Goal: Task Accomplishment & Management: Complete application form

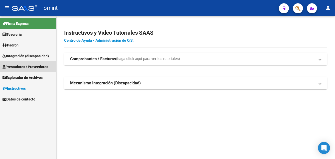
click at [25, 66] on span "Prestadores / Proveedores" at bounding box center [26, 67] width 46 height 6
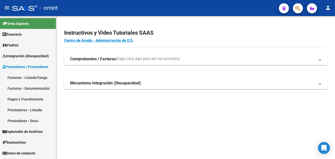
click at [30, 77] on link "Facturas - Listado/Carga" at bounding box center [28, 77] width 56 height 11
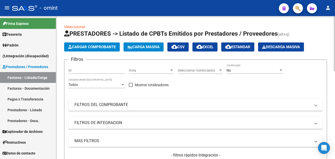
scroll to position [50, 0]
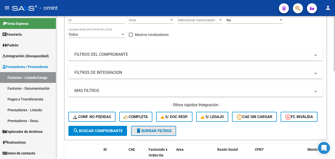
click at [158, 133] on span "delete Borrar Filtros" at bounding box center [154, 130] width 36 height 5
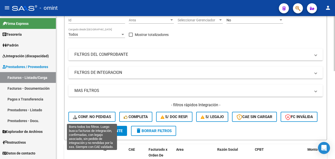
click at [108, 116] on span "Conf. no pedidas" at bounding box center [92, 116] width 38 height 5
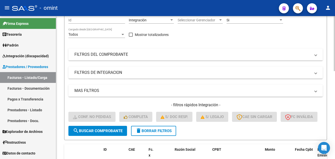
scroll to position [0, 0]
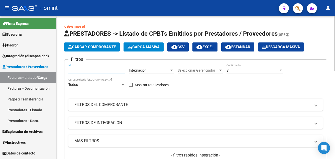
paste input "17943"
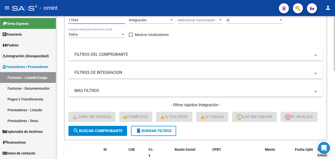
scroll to position [100, 0]
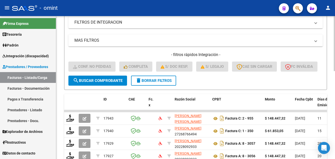
type input "17943"
click at [107, 83] on span "search Buscar Comprobante" at bounding box center [98, 80] width 50 height 5
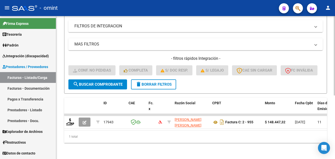
scroll to position [114, 0]
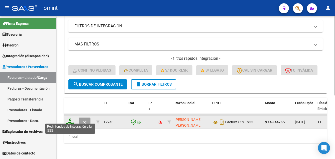
click at [72, 118] on icon at bounding box center [70, 121] width 8 height 7
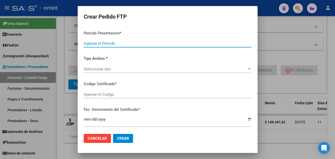
type input "202507"
type input "$ 148.447,32"
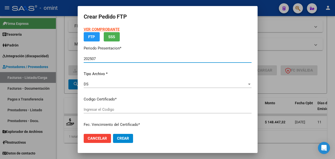
type input "6534597225"
type input "2026-06-02"
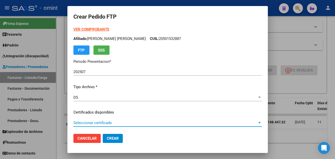
click at [137, 123] on span "Seleccionar certificado" at bounding box center [165, 122] width 184 height 5
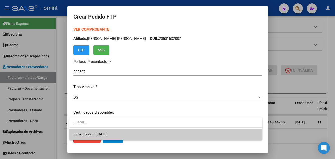
click at [140, 136] on span "6534597225 - 2026-06-02" at bounding box center [165, 133] width 185 height 11
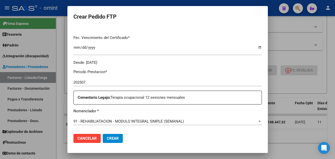
scroll to position [201, 0]
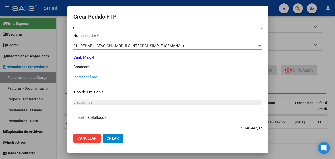
click at [103, 78] on input "Ingresar el nro" at bounding box center [167, 77] width 189 height 5
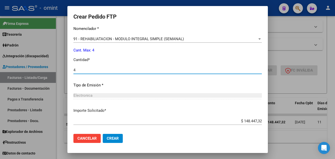
scroll to position [233, 0]
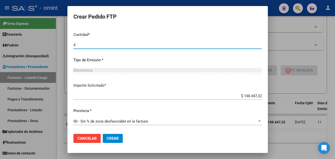
type input "4"
click at [115, 139] on span "Crear" at bounding box center [113, 138] width 12 height 5
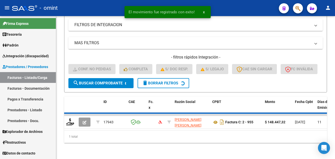
scroll to position [107, 0]
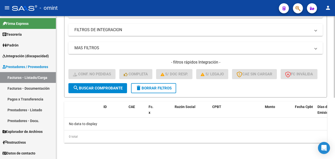
click at [153, 87] on span "delete Borrar Filtros" at bounding box center [154, 88] width 36 height 5
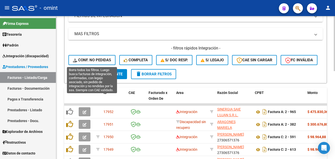
click at [101, 61] on span "Conf. no pedidas" at bounding box center [92, 60] width 38 height 5
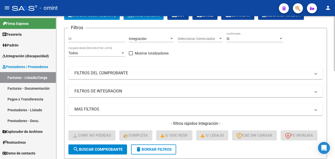
scroll to position [0, 0]
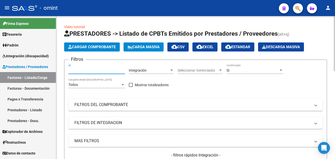
paste input "17920"
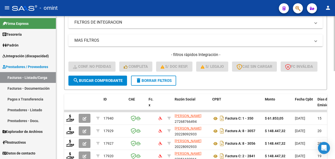
type input "17920"
click at [103, 83] on span "search Buscar Comprobante" at bounding box center [98, 80] width 50 height 5
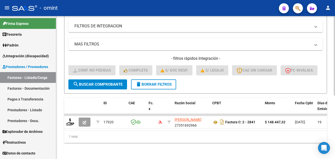
scroll to position [114, 0]
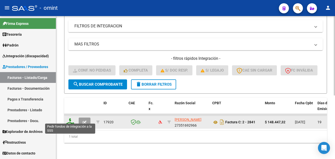
click at [71, 119] on icon at bounding box center [70, 121] width 8 height 7
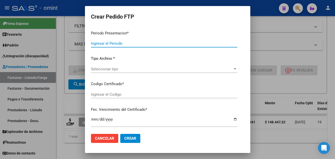
type input "202507"
type input "$ 148.447,32"
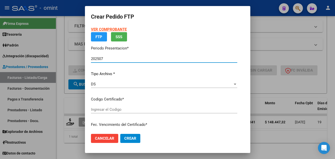
type input "6534597225"
type input "2026-06-02"
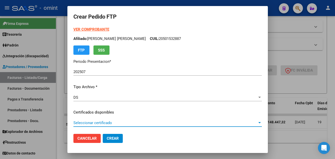
click at [147, 124] on span "Seleccionar certificado" at bounding box center [165, 122] width 184 height 5
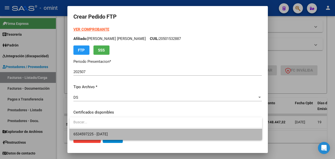
click at [150, 131] on span "6534597225 - 2026-06-02" at bounding box center [165, 133] width 185 height 11
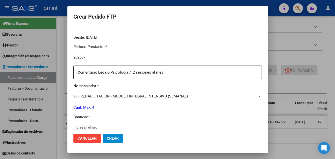
scroll to position [201, 0]
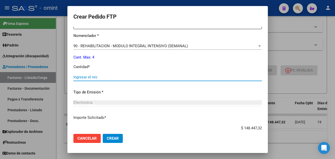
click at [92, 78] on input "Ingresar el nro" at bounding box center [167, 77] width 189 height 5
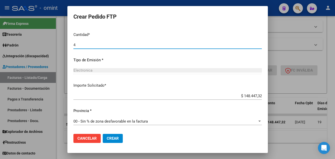
type input "4"
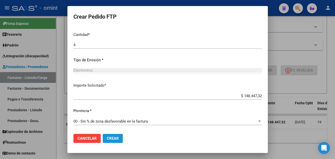
click at [115, 137] on span "Crear" at bounding box center [113, 138] width 12 height 5
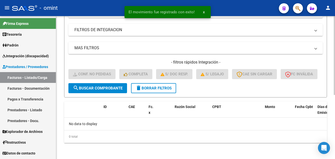
scroll to position [107, 0]
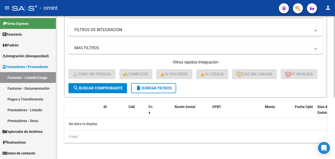
click at [151, 88] on span "delete Borrar Filtros" at bounding box center [154, 88] width 36 height 5
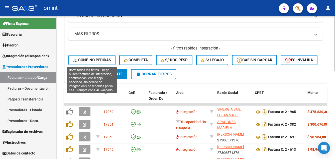
click at [98, 61] on span "Conf. no pedidas" at bounding box center [92, 60] width 38 height 5
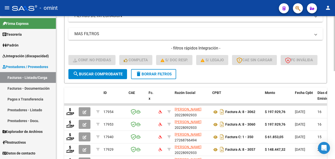
scroll to position [32, 0]
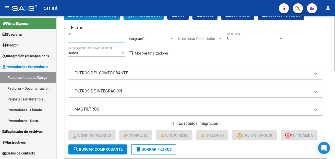
paste input "17904"
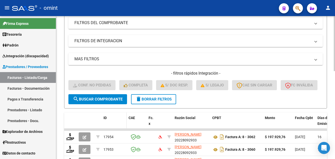
scroll to position [132, 0]
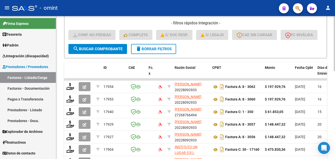
type input "17904"
click at [107, 51] on span "search Buscar Comprobante" at bounding box center [98, 49] width 50 height 5
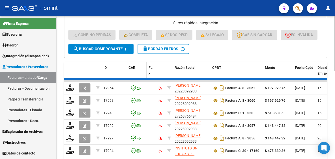
scroll to position [114, 0]
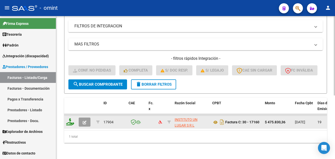
click at [71, 119] on icon at bounding box center [70, 121] width 8 height 7
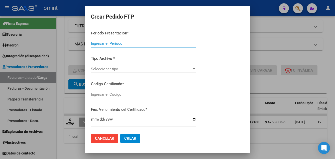
type input "202507"
type input "$ 475.830,36"
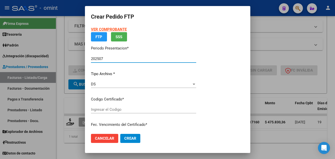
type input "5505075848"
type input "2029-01-30"
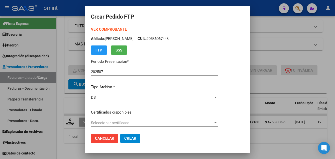
click at [69, 119] on div at bounding box center [167, 79] width 335 height 159
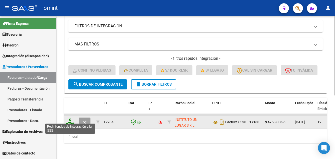
click at [70, 119] on icon at bounding box center [70, 121] width 8 height 7
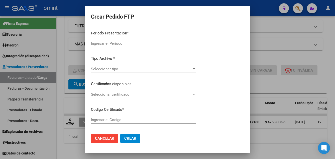
type input "202507"
type input "$ 475.830,36"
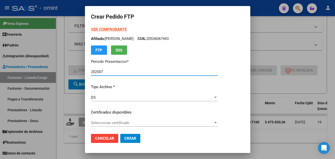
type input "5505075848"
type input "2029-01-30"
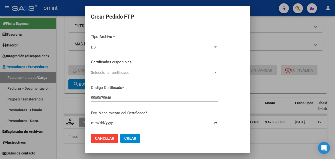
click at [141, 74] on span "Seleccionar certificado" at bounding box center [152, 72] width 122 height 5
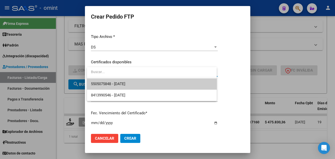
click at [147, 83] on span "5505075848 - 2029-01-30" at bounding box center [152, 83] width 122 height 11
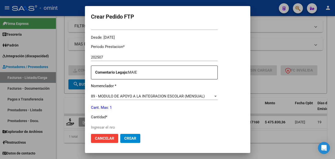
scroll to position [201, 0]
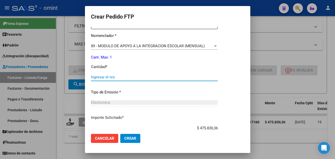
click at [116, 78] on input "Ingresar el nro" at bounding box center [154, 77] width 127 height 5
type input "1"
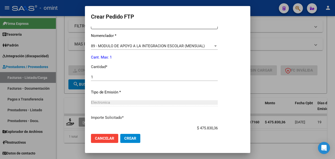
drag, startPoint x: 131, startPoint y: 71, endPoint x: 103, endPoint y: 75, distance: 29.2
click at [132, 70] on div "Periodo Prestacion * 202507 Ingresar el Periodo Prestacion Comentario Legajo: M…" at bounding box center [154, 76] width 127 height 172
click at [130, 67] on p "Cantidad *" at bounding box center [154, 67] width 127 height 6
click at [108, 74] on div "1 Ingresar el nro" at bounding box center [154, 77] width 127 height 8
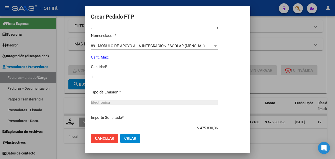
scroll to position [233, 0]
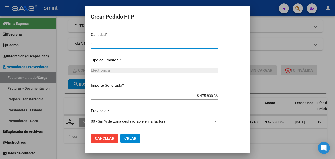
click at [133, 137] on span "Crear" at bounding box center [130, 138] width 12 height 5
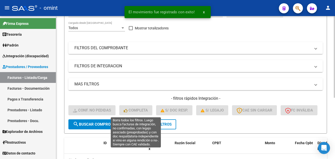
scroll to position [32, 0]
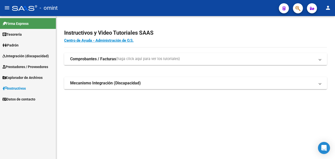
click at [16, 45] on span "Padrón" at bounding box center [11, 45] width 16 height 6
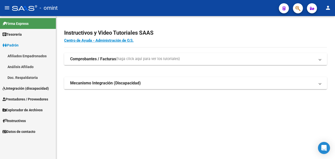
click at [31, 90] on span "Integración (discapacidad)" at bounding box center [26, 89] width 46 height 6
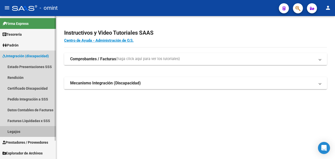
click at [20, 132] on link "Legajos" at bounding box center [28, 131] width 56 height 11
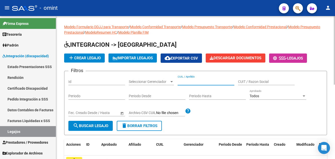
paste input "ODRIGUEZ MEDRANO DANTE ROCCO ANAKIN"
type input "ODRIGUEZ MEDRANO DANTE ROCCO ANAKIN"
click at [99, 126] on span "search Buscar Legajo" at bounding box center [90, 125] width 35 height 5
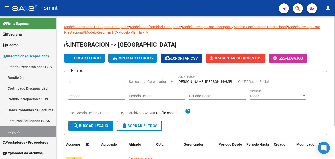
scroll to position [43, 0]
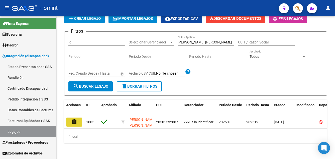
click at [75, 122] on button "assignment" at bounding box center [74, 121] width 16 height 9
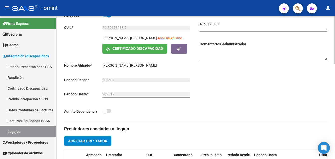
scroll to position [176, 0]
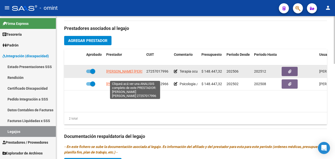
click at [118, 73] on span "GODOY AVILA CLAUDIA ALEJANDRA" at bounding box center [133, 71] width 54 height 4
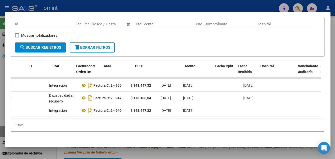
scroll to position [0, 0]
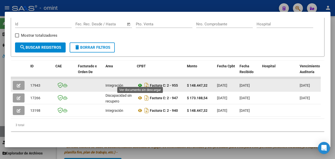
click at [140, 82] on icon at bounding box center [140, 85] width 7 height 6
click at [20, 83] on icon "button" at bounding box center [19, 85] width 4 height 4
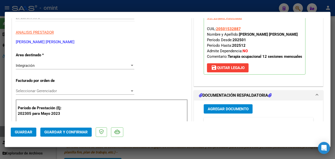
scroll to position [150, 0]
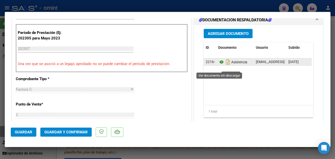
click at [219, 65] on icon at bounding box center [221, 62] width 7 height 6
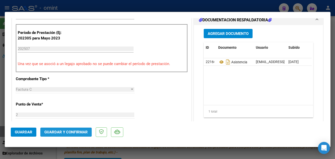
click at [73, 131] on span "Guardar y Confirmar" at bounding box center [65, 132] width 43 height 5
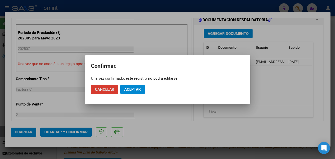
click at [132, 91] on span "Aceptar" at bounding box center [132, 89] width 17 height 5
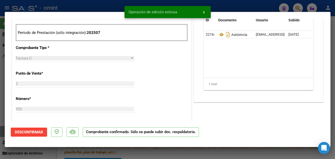
type input "$ 0,00"
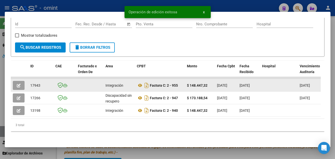
drag, startPoint x: 31, startPoint y: 81, endPoint x: 42, endPoint y: 83, distance: 11.3
click at [42, 83] on datatable-body-cell "17943" at bounding box center [40, 85] width 25 height 12
drag, startPoint x: 42, startPoint y: 83, endPoint x: 39, endPoint y: 82, distance: 3.1
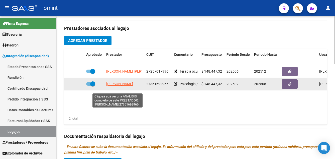
click at [119, 86] on span "PEPA JULIETA" at bounding box center [119, 84] width 27 height 4
type textarea "27351692966"
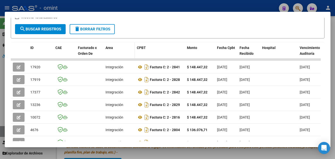
scroll to position [70, 0]
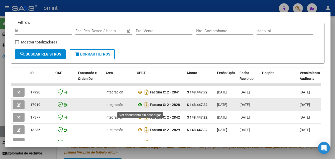
click at [141, 105] on icon at bounding box center [140, 105] width 7 height 6
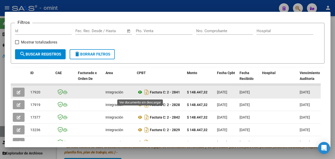
click at [139, 93] on icon at bounding box center [140, 92] width 7 height 6
click at [141, 94] on icon at bounding box center [140, 92] width 7 height 6
click at [15, 91] on button "button" at bounding box center [19, 92] width 12 height 9
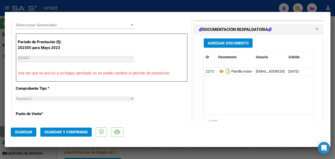
scroll to position [176, 0]
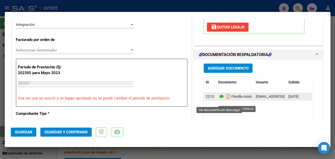
click at [220, 99] on icon at bounding box center [221, 96] width 7 height 6
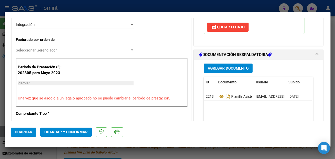
click at [83, 133] on span "Guardar y Confirmar" at bounding box center [65, 132] width 43 height 5
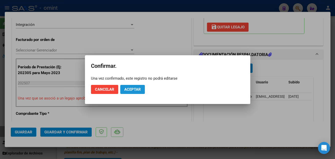
click at [137, 88] on span "Aceptar" at bounding box center [132, 89] width 17 height 5
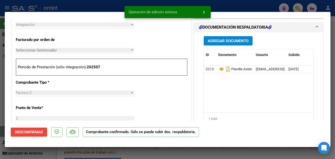
type input "$ 0,00"
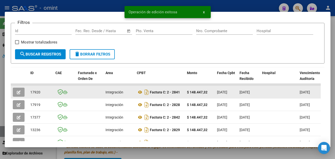
drag, startPoint x: 31, startPoint y: 93, endPoint x: 42, endPoint y: 93, distance: 11.0
click at [42, 93] on div "17920" at bounding box center [40, 92] width 21 height 6
drag, startPoint x: 42, startPoint y: 93, endPoint x: 38, endPoint y: 95, distance: 4.5
copy span "17920"
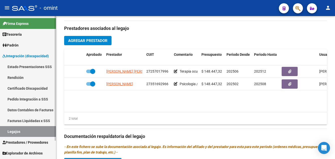
click at [28, 100] on link "Pedido Integración a SSS" at bounding box center [28, 99] width 56 height 11
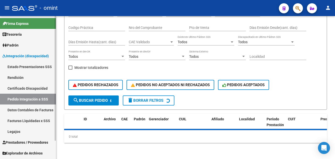
click at [28, 134] on link "Legajos" at bounding box center [28, 131] width 56 height 11
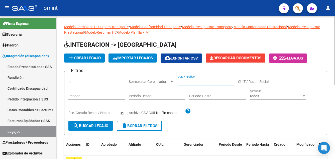
paste input "OSER AITANA CATALINA"
type input "OSER AITANA CATALINA"
click at [92, 124] on span "search Buscar Legajo" at bounding box center [90, 125] width 35 height 5
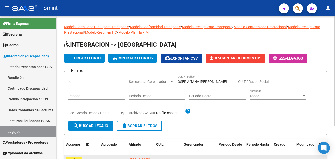
scroll to position [43, 0]
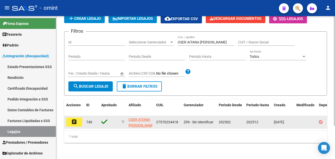
click at [81, 120] on button "assignment" at bounding box center [74, 121] width 16 height 9
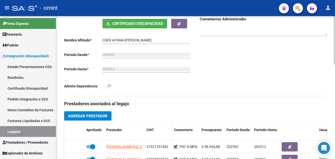
scroll to position [176, 0]
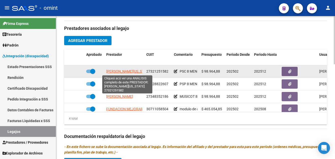
click at [136, 72] on span "AIELLO ROXANA VIRGINIA" at bounding box center [128, 71] width 44 height 4
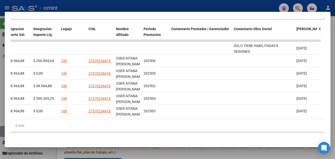
scroll to position [0, 773]
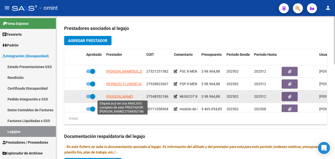
click at [129, 97] on span "GIL YANINA VANESA" at bounding box center [119, 96] width 27 height 4
type textarea "27348352186"
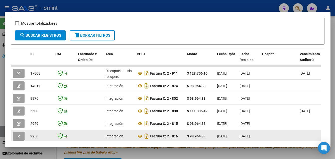
scroll to position [120, 0]
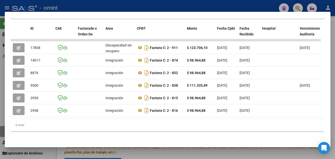
drag, startPoint x: 94, startPoint y: 115, endPoint x: 229, endPoint y: 116, distance: 135.7
click at [229, 116] on datatable-body "17808 Discapacidad sin recupero Factura C: 2 - 911 $ 123.706,10 01/08/2025 14/0…" at bounding box center [166, 78] width 310 height 79
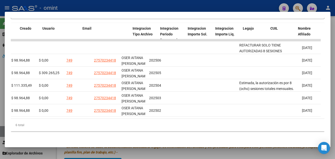
scroll to position [0, 773]
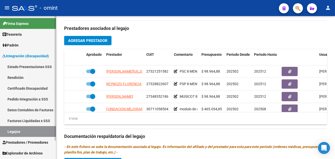
click at [37, 89] on link "Certificado Discapacidad" at bounding box center [28, 88] width 56 height 11
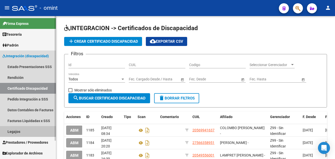
click at [29, 130] on link "Legajos" at bounding box center [28, 131] width 56 height 11
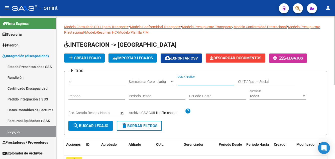
paste input "PAEZ EITAN"
type input "PAEZ EITAN"
click at [101, 122] on button "search Buscar Legajo" at bounding box center [90, 126] width 44 height 10
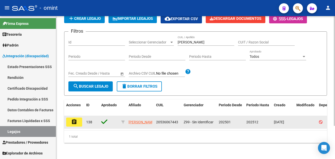
click at [75, 119] on mat-icon "assignment" at bounding box center [74, 122] width 6 height 6
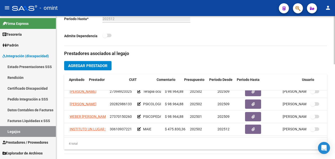
scroll to position [9, 49]
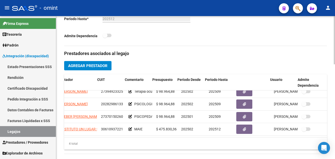
drag, startPoint x: 324, startPoint y: 114, endPoint x: 325, endPoint y: 124, distance: 9.5
click at [325, 124] on datatable-body "VALERIO CAROLINA 27394923325 Terapia ocupacional 2SS/8SM $ 98.964,88 202502 202…" at bounding box center [195, 113] width 263 height 47
click at [193, 49] on div "Prestadores asociados al legajo Agregar Prestador Aprobado Prestador CUIT Comen…" at bounding box center [195, 160] width 263 height 229
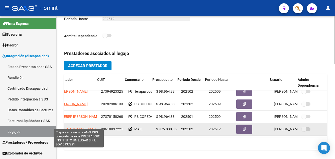
click at [84, 127] on span "INSTITUTO UN LUGAR S R L" at bounding box center [82, 129] width 43 height 4
type textarea "30610937221"
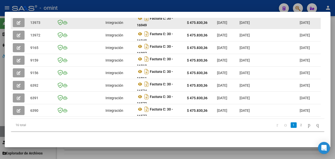
scroll to position [120, 0]
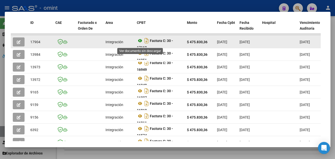
click at [140, 43] on icon at bounding box center [140, 41] width 7 height 6
click at [15, 42] on button "button" at bounding box center [19, 41] width 12 height 9
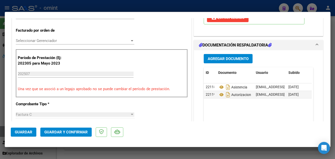
scroll to position [150, 0]
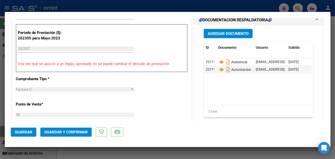
click at [81, 131] on span "Guardar y Confirmar" at bounding box center [65, 132] width 43 height 5
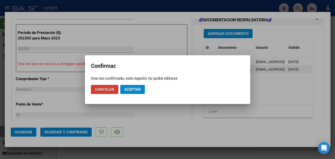
click at [129, 91] on span "Aceptar" at bounding box center [132, 89] width 17 height 5
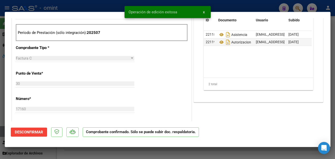
type input "$ 0,00"
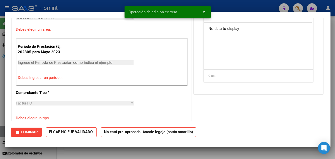
scroll to position [159, 0]
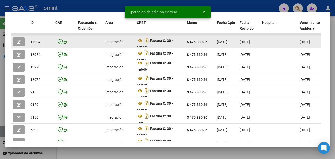
drag, startPoint x: 30, startPoint y: 43, endPoint x: 42, endPoint y: 44, distance: 12.8
click at [42, 44] on datatable-body-cell "17904" at bounding box center [40, 42] width 25 height 12
drag, startPoint x: 42, startPoint y: 44, endPoint x: 39, endPoint y: 44, distance: 3.8
copy span "17904"
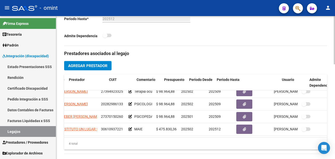
scroll to position [9, 0]
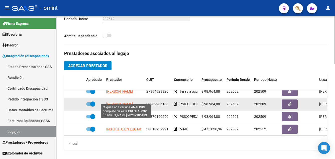
click at [132, 102] on span "RAMIREZ LUCAS DANIEL" at bounding box center [119, 104] width 27 height 4
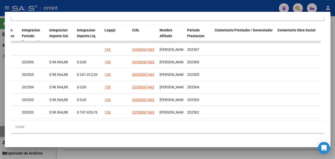
scroll to position [0, 764]
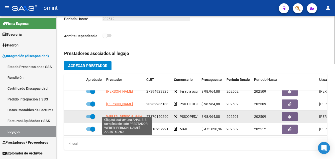
click at [130, 114] on span "WEBER GABRIELA AYELEN" at bounding box center [125, 116] width 39 height 4
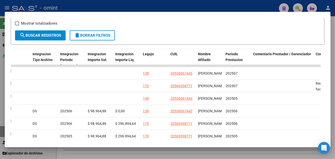
scroll to position [139, 0]
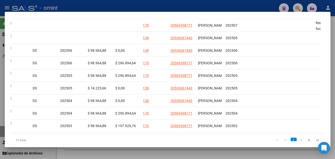
drag, startPoint x: 217, startPoint y: 140, endPoint x: 242, endPoint y: 137, distance: 25.0
click at [242, 137] on div "ID CAE Facturado x Orden De Area CPBT Monto Fecha Cpbt Fecha Recibido Hospital …" at bounding box center [168, 67] width 314 height 158
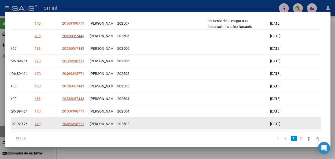
scroll to position [101, 0]
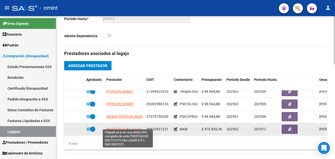
click at [132, 127] on span "INSTITUTO UN LUGAR S R L" at bounding box center [127, 129] width 43 height 4
type textarea "30610937221"
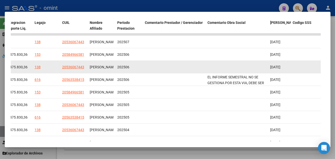
scroll to position [95, 0]
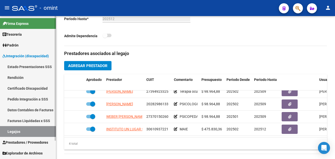
click at [29, 87] on link "Certificado Discapacidad" at bounding box center [28, 88] width 56 height 11
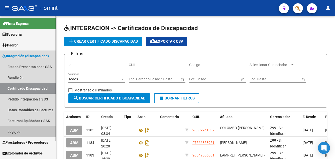
click at [28, 129] on link "Legajos" at bounding box center [28, 131] width 56 height 11
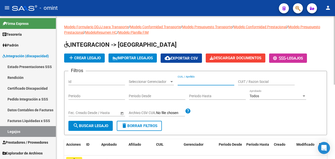
paste input "PANUTTI MATEO"
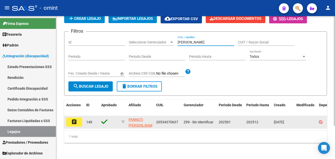
type input "PANUTTI MATEO"
click at [70, 120] on button "assignment" at bounding box center [74, 121] width 16 height 9
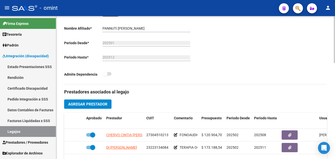
scroll to position [150, 0]
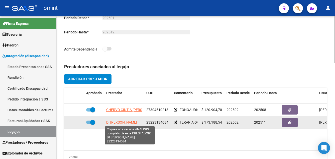
click at [121, 124] on span "DI LORENZO MYRIAM KARINA" at bounding box center [121, 122] width 31 height 4
type textarea "23223134084"
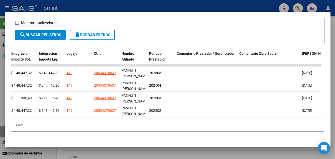
scroll to position [0, 773]
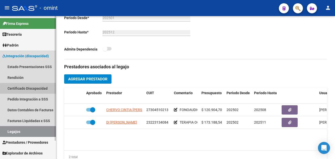
click at [17, 86] on link "Certificado Discapacidad" at bounding box center [28, 88] width 56 height 11
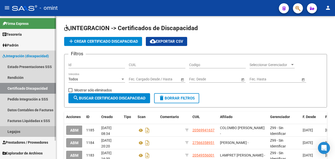
click at [23, 132] on link "Legajos" at bounding box center [28, 131] width 56 height 11
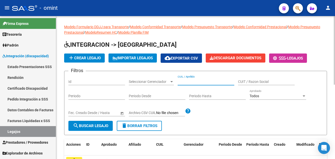
paste input "PARISI RUEDA GUADALUPE"
type input "PARISI RUEDA GUADALUPE"
click at [99, 125] on span "search Buscar Legajo" at bounding box center [90, 125] width 35 height 5
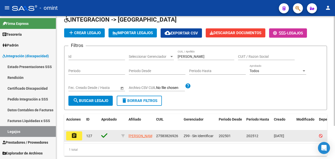
scroll to position [43, 0]
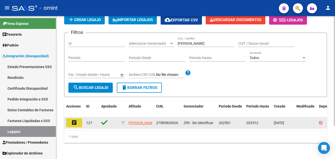
click at [72, 119] on mat-icon "assignment" at bounding box center [74, 122] width 6 height 6
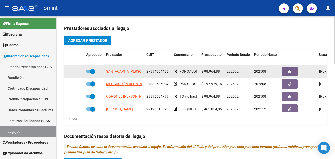
click at [133, 72] on span "SANTACAPITA CAMILA AYELEN" at bounding box center [131, 71] width 50 height 4
type textarea "27394654456"
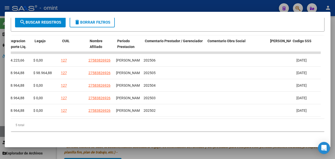
scroll to position [0, 773]
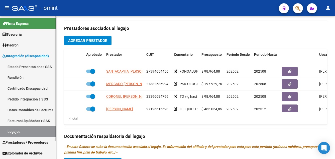
click at [34, 89] on link "Certificado Discapacidad" at bounding box center [28, 88] width 56 height 11
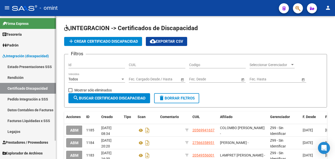
click at [32, 131] on link "Legajos" at bounding box center [28, 131] width 56 height 11
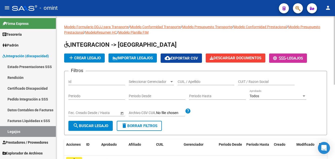
drag, startPoint x: 187, startPoint y: 79, endPoint x: 179, endPoint y: 88, distance: 12.6
paste input "PERALTA SOSA JUANA"
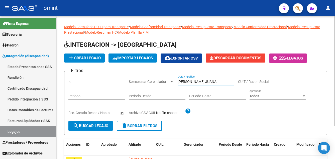
scroll to position [43, 0]
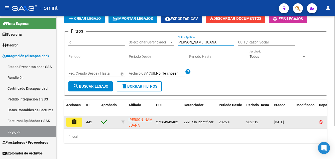
type input "PERALTA SOSA JUANA"
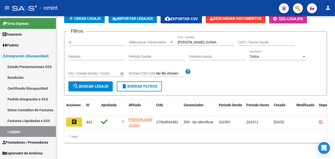
click at [75, 119] on mat-icon "assignment" at bounding box center [74, 122] width 6 height 6
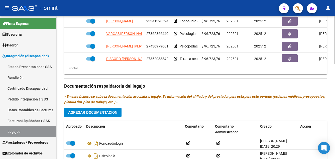
scroll to position [176, 0]
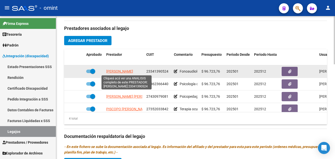
click at [127, 71] on span "PEREZ ROMINA MARIELA" at bounding box center [119, 71] width 27 height 4
type textarea "23341390524"
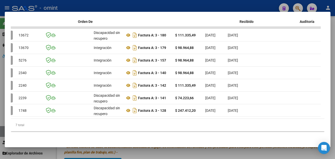
scroll to position [0, 0]
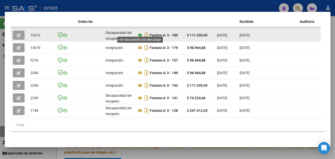
click at [141, 32] on icon at bounding box center [140, 35] width 7 height 6
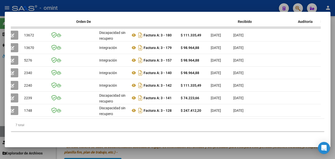
scroll to position [0, 35]
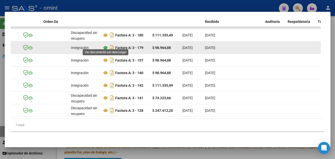
click at [104, 45] on icon at bounding box center [105, 48] width 7 height 6
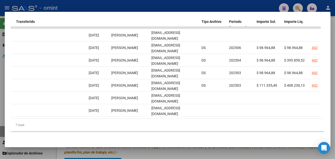
scroll to position [0, 510]
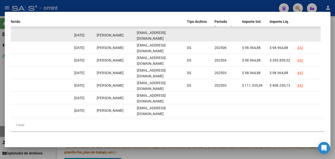
drag, startPoint x: 137, startPoint y: 32, endPoint x: 183, endPoint y: 33, distance: 46.2
click at [183, 33] on datatable-body-cell "rominamp.redes@gmail.com" at bounding box center [160, 35] width 50 height 12
drag, startPoint x: 183, startPoint y: 33, endPoint x: 179, endPoint y: 31, distance: 4.5
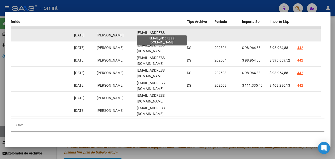
copy span "rominamp.redes@gmail.com"
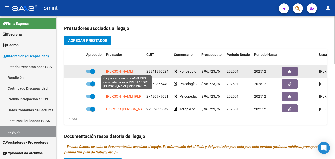
click at [129, 72] on span "PEREZ ROMINA MARIELA" at bounding box center [119, 71] width 27 height 4
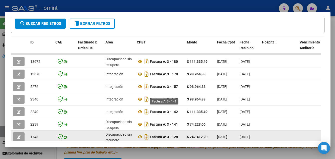
scroll to position [132, 0]
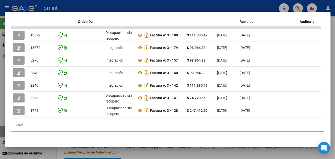
click at [97, 115] on datatable-body "13672 Discapacidad sin recupero Factura A: 3 - 180 $ 111.335,49 01/07/2025 07/0…" at bounding box center [166, 73] width 310 height 92
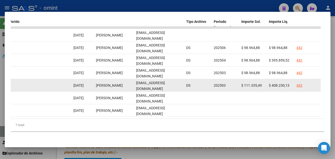
scroll to position [82, 0]
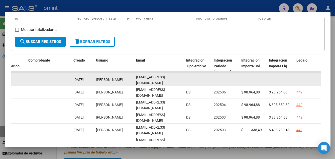
drag, startPoint x: 137, startPoint y: 82, endPoint x: 183, endPoint y: 84, distance: 46.2
click at [183, 84] on datatable-body-cell "rominamp.redes@gmail.com" at bounding box center [159, 79] width 50 height 12
drag, startPoint x: 183, startPoint y: 84, endPoint x: 180, endPoint y: 82, distance: 4.0
copy span "rominamp.redes@gmail.com"
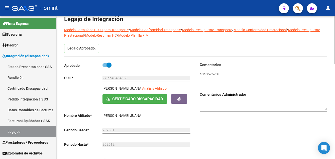
scroll to position [0, 0]
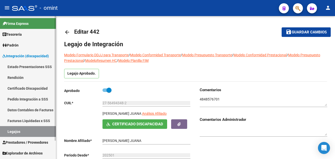
click at [27, 88] on link "Certificado Discapacidad" at bounding box center [28, 88] width 56 height 11
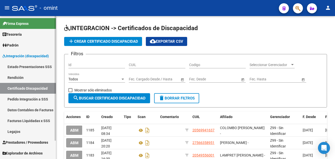
click at [22, 131] on link "Legajos" at bounding box center [28, 131] width 56 height 11
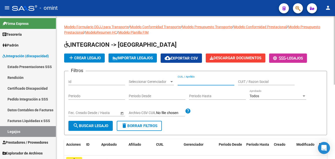
paste input "PINCARDINI MARIA EMI"
type input "PINCARDINI MARIA EMI"
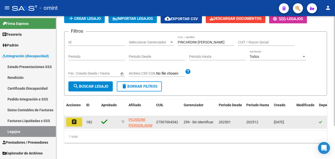
click at [73, 119] on mat-icon "assignment" at bounding box center [74, 122] width 6 height 6
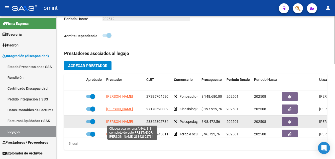
click at [131, 121] on span "MARTINEZ LLOBET CANDELARIA" at bounding box center [119, 121] width 27 height 4
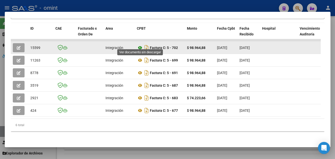
click at [139, 45] on icon at bounding box center [140, 48] width 7 height 6
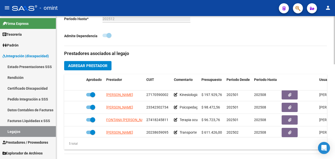
scroll to position [15, 0]
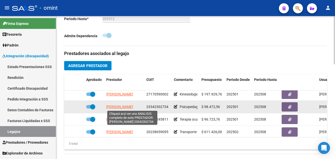
click at [133, 106] on span "MARTINEZ LLOBET CANDELARIA" at bounding box center [119, 107] width 27 height 4
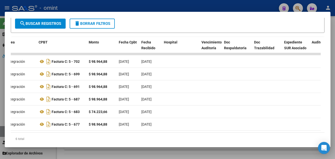
scroll to position [0, 0]
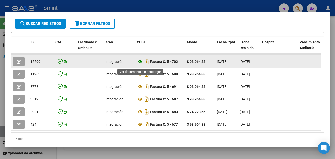
click at [140, 63] on icon at bounding box center [140, 61] width 7 height 6
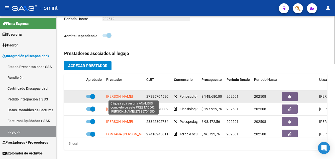
click at [133, 96] on span "NIETO MARIA VICTORIA SOCORRO" at bounding box center [119, 96] width 27 height 4
type textarea "27385704580"
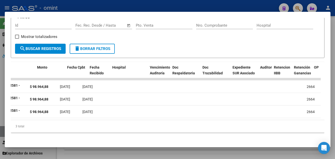
scroll to position [0, 150]
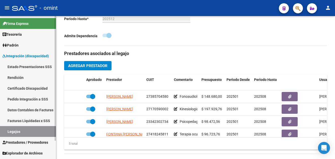
click at [30, 88] on link "Certificado Discapacidad" at bounding box center [28, 88] width 56 height 11
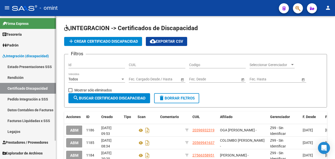
click at [18, 131] on link "Legajos" at bounding box center [28, 131] width 56 height 11
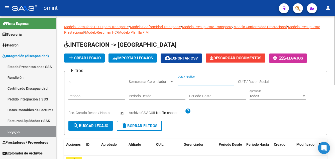
paste input "PIPPIA MARTIN"
type input "PIPPIA MARTIN"
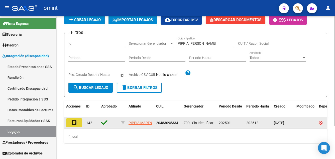
click at [73, 119] on mat-icon "assignment" at bounding box center [74, 122] width 6 height 6
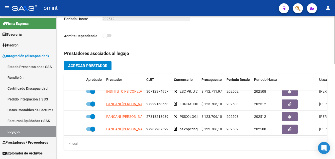
scroll to position [9, 0]
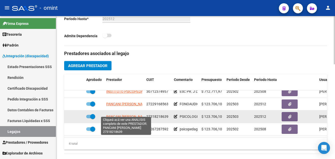
click at [123, 114] on span "PANCANI DAIANA MARIA" at bounding box center [127, 116] width 42 height 4
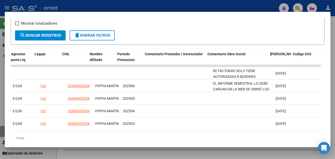
scroll to position [0, 773]
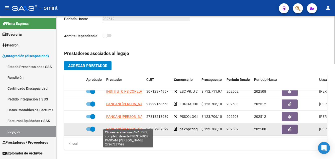
click at [121, 127] on span "PANCANI NATALIA LORENA" at bounding box center [127, 129] width 42 height 4
type textarea "27267287592"
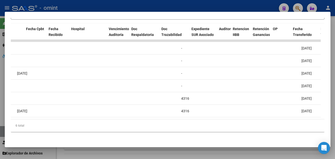
scroll to position [0, 0]
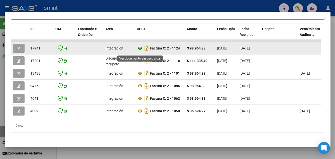
click at [139, 50] on icon at bounding box center [140, 48] width 7 height 6
click at [19, 50] on icon "button" at bounding box center [19, 48] width 4 height 4
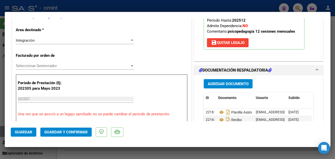
scroll to position [125, 0]
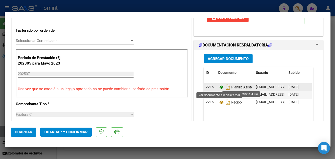
click at [219, 87] on icon at bounding box center [221, 87] width 7 height 6
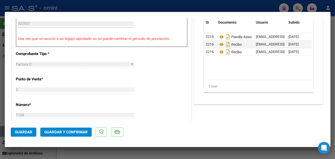
scroll to position [201, 0]
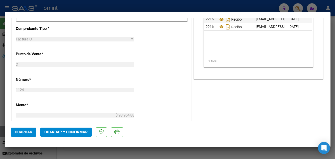
click at [79, 130] on span "Guardar y Confirmar" at bounding box center [65, 132] width 43 height 5
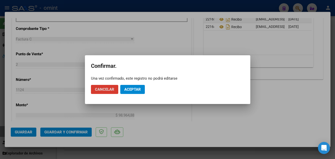
click at [135, 89] on span "Aceptar" at bounding box center [132, 89] width 17 height 5
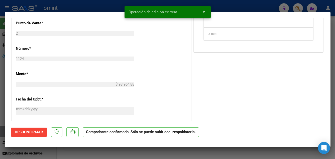
type input "$ 0,00"
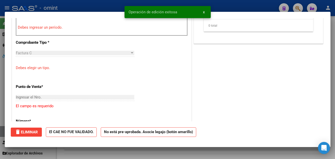
scroll to position [209, 0]
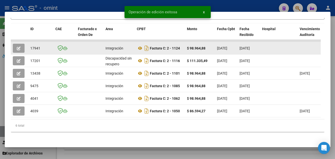
drag, startPoint x: 31, startPoint y: 50, endPoint x: 41, endPoint y: 51, distance: 10.6
click at [41, 51] on div "17941" at bounding box center [40, 48] width 21 height 6
drag, startPoint x: 41, startPoint y: 51, endPoint x: 38, endPoint y: 50, distance: 3.0
copy span "17941"
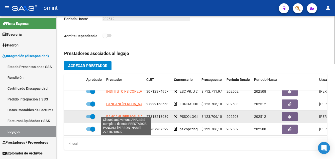
click at [137, 114] on span "PANCANI DAIANA MARIA" at bounding box center [127, 116] width 42 height 4
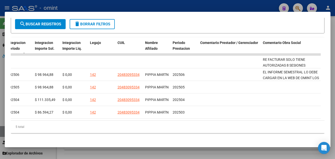
scroll to position [0, 773]
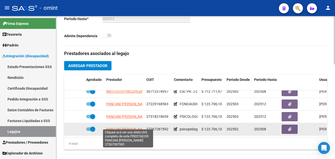
click at [137, 127] on span "PANCANI NATALIA LORENA" at bounding box center [127, 129] width 42 height 4
type textarea "27267287592"
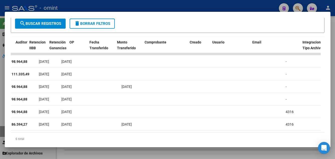
scroll to position [0, 0]
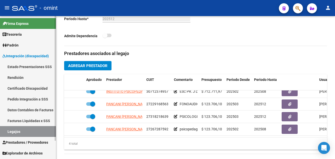
click at [31, 88] on link "Certificado Discapacidad" at bounding box center [28, 88] width 56 height 11
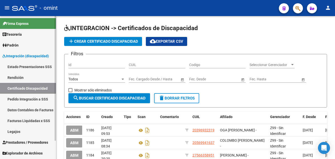
click at [27, 132] on link "Legajos" at bounding box center [28, 131] width 56 height 11
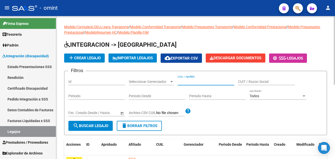
paste input "PISTAN DRAGANCZUK ERICK"
type input "PISTAN DRAGANCZUK ERICK"
click at [90, 125] on span "search Buscar Legajo" at bounding box center [90, 125] width 35 height 5
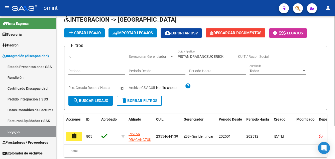
scroll to position [43, 0]
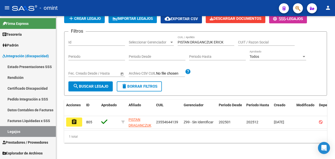
click at [78, 117] on button "assignment" at bounding box center [74, 121] width 16 height 9
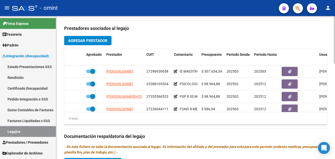
scroll to position [150, 0]
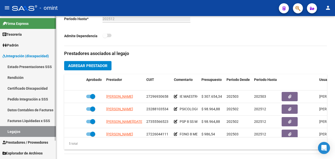
click at [13, 89] on link "Certificado Discapacidad" at bounding box center [28, 88] width 56 height 11
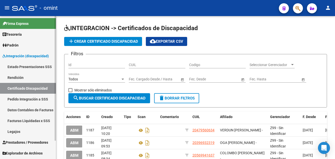
click at [24, 132] on link "Legajos" at bounding box center [28, 131] width 56 height 11
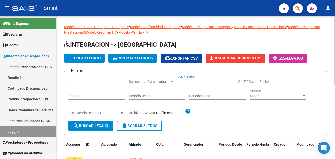
paste input "PISTAN DRAGANCZUK ERICK"
type input "PISTAN DRAGANCZUK ERICK"
click at [97, 126] on span "search Buscar Legajo" at bounding box center [90, 125] width 35 height 5
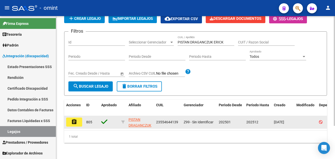
click at [77, 117] on button "assignment" at bounding box center [74, 121] width 16 height 9
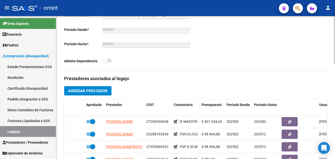
scroll to position [176, 0]
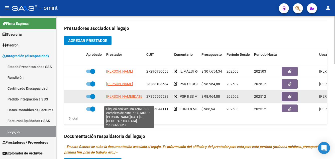
click at [132, 98] on span "RUIZ LUCIA DE LOS ANGELES" at bounding box center [144, 96] width 77 height 4
type textarea "27355566523"
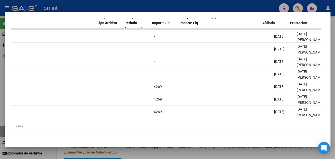
scroll to position [0, 0]
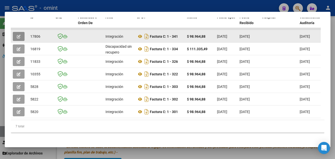
click at [20, 38] on icon "button" at bounding box center [19, 37] width 4 height 4
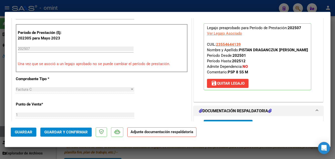
type input "$ 0,00"
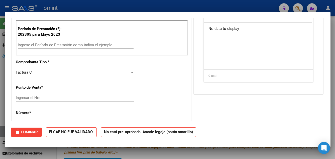
scroll to position [147, 0]
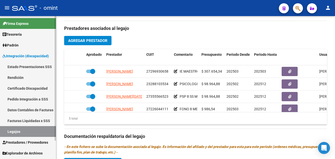
click at [25, 88] on link "Certificado Discapacidad" at bounding box center [28, 88] width 56 height 11
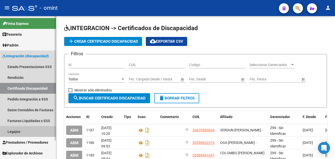
click at [23, 130] on link "Legajos" at bounding box center [28, 131] width 56 height 11
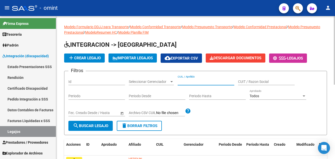
paste input "PROCH JOEL ESTEBAN"
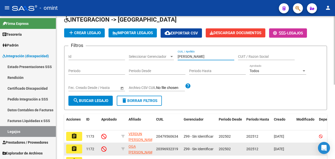
scroll to position [75, 0]
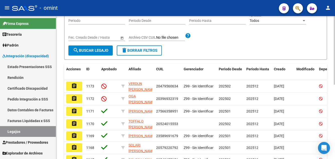
type input "PROCH JOEL ESTEBAN"
click at [100, 52] on span "search Buscar Legajo" at bounding box center [90, 50] width 35 height 5
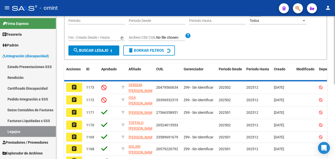
scroll to position [43, 0]
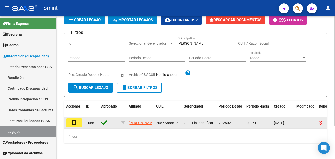
click at [73, 120] on mat-icon "assignment" at bounding box center [74, 122] width 6 height 6
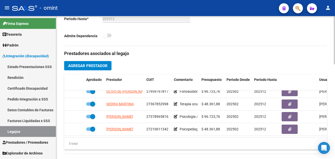
scroll to position [21, 0]
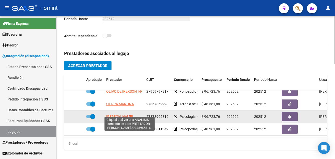
click at [130, 114] on span "ALFONSO YAMILA AGUSTINA" at bounding box center [119, 116] width 27 height 4
type textarea "27378965816"
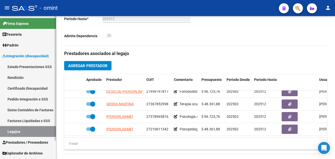
click at [31, 86] on link "Certificado Discapacidad" at bounding box center [28, 88] width 56 height 11
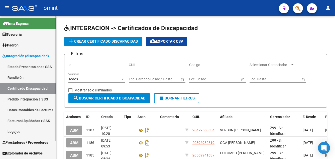
click at [33, 129] on link "Legajos" at bounding box center [28, 131] width 56 height 11
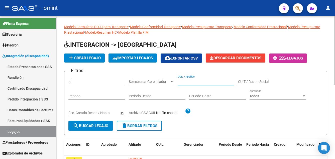
paste input "PRUYAS LEONEL"
type input "PRUYAS LEONEL"
click at [107, 124] on span "search Buscar Legajo" at bounding box center [90, 125] width 35 height 5
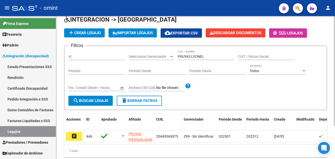
scroll to position [43, 0]
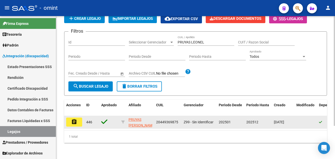
click at [76, 119] on mat-icon "assignment" at bounding box center [74, 122] width 6 height 6
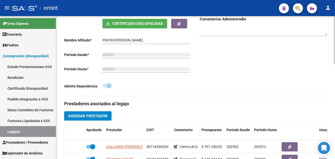
scroll to position [125, 0]
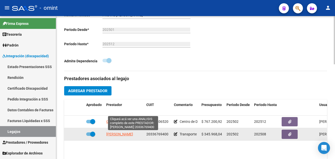
click at [128, 135] on span "GONZALEZ SEBASTIAN EZEQUIEL" at bounding box center [119, 134] width 27 height 4
type textarea "20336769400"
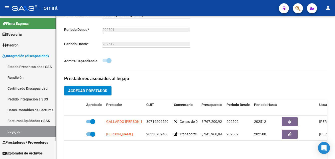
click at [31, 88] on link "Certificado Discapacidad" at bounding box center [28, 88] width 56 height 11
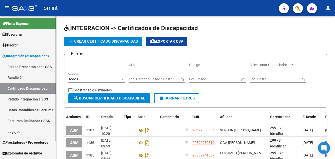
click at [32, 132] on link "Legajos" at bounding box center [28, 131] width 56 height 11
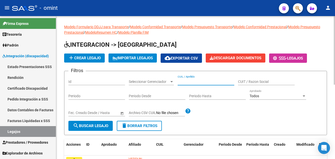
paste input "RAMIREZ SAMUEL LIAM"
type input "RAMIREZ SAMUEL LIAM"
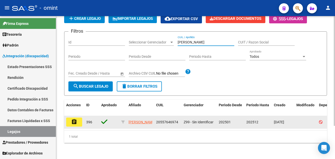
click at [69, 120] on button "assignment" at bounding box center [74, 121] width 16 height 9
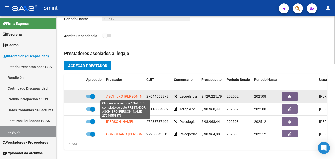
click at [133, 97] on span "ASCHIERO MARIA ROSA" at bounding box center [128, 96] width 44 height 4
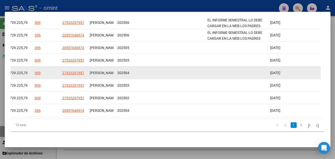
scroll to position [120, 0]
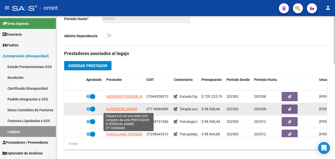
click at [126, 109] on span "DI SCIASCIO MIRTA SUSANA" at bounding box center [121, 109] width 31 height 4
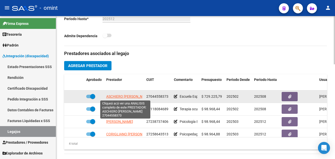
click at [134, 97] on span "ASCHIERO MARIA ROSA" at bounding box center [128, 96] width 44 height 4
type textarea "27044558373"
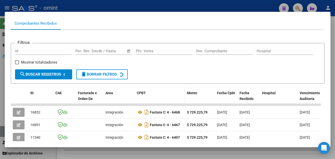
scroll to position [75, 0]
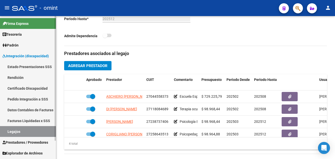
click at [33, 88] on link "Certificado Discapacidad" at bounding box center [28, 88] width 56 height 11
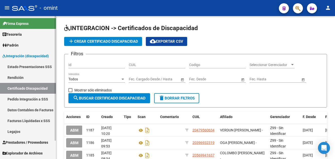
click at [32, 131] on link "Legajos" at bounding box center [28, 131] width 56 height 11
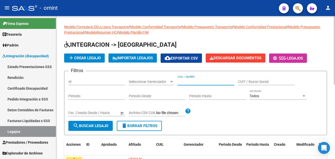
paste input "RETUERTO CRISANTO MI"
type input "RETUERTO CRISANTO MI"
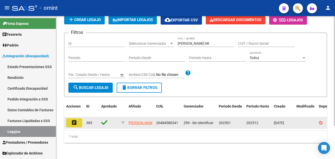
click at [71, 119] on button "assignment" at bounding box center [74, 122] width 16 height 9
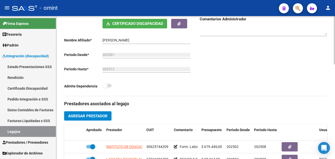
scroll to position [150, 0]
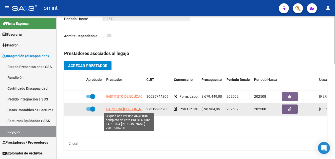
click at [139, 109] on span "LAPIETRA ANALIA SOLEDAD" at bounding box center [128, 109] width 44 height 4
type textarea "27319286700"
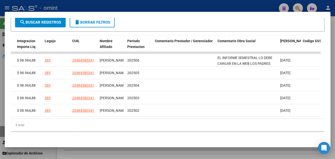
scroll to position [0, 773]
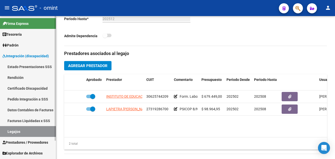
click at [20, 88] on link "Certificado Discapacidad" at bounding box center [28, 88] width 56 height 11
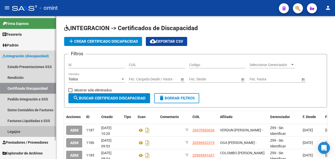
click at [21, 131] on link "Legajos" at bounding box center [28, 131] width 56 height 11
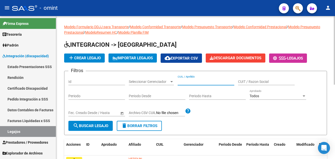
paste input "RINALDI EMMA"
type input "RINALDI EMMA"
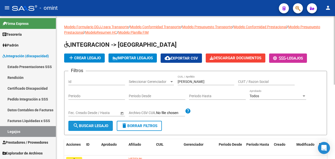
click at [105, 123] on span "search Buscar Legajo" at bounding box center [90, 125] width 35 height 5
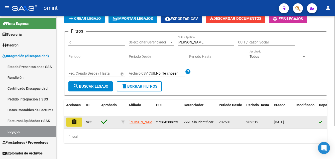
click at [75, 119] on mat-icon "assignment" at bounding box center [74, 122] width 6 height 6
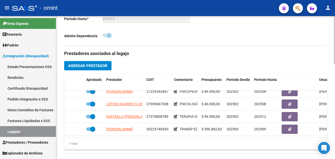
scroll to position [46, 0]
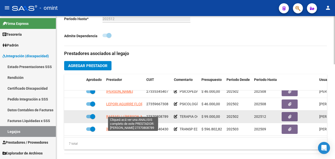
click at [139, 114] on span "RAFFAELLI ANABELLA AGUSTINA" at bounding box center [128, 116] width 45 height 4
type textarea "27370808789"
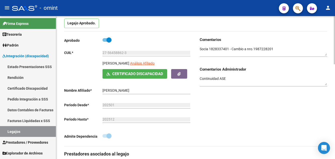
scroll to position [150, 0]
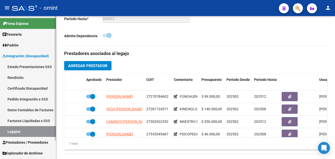
click at [33, 88] on link "Certificado Discapacidad" at bounding box center [28, 88] width 56 height 11
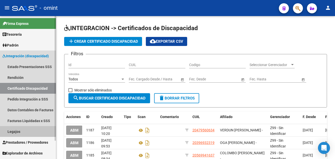
click at [30, 131] on link "Legajos" at bounding box center [28, 131] width 56 height 11
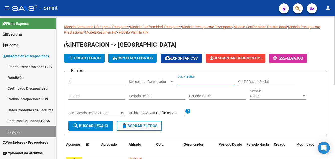
paste input "RIOS BENJAMIN"
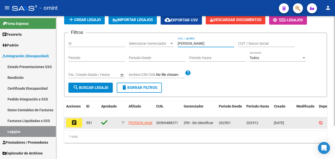
type input "RIOS BENJAMIN"
click at [73, 119] on mat-icon "assignment" at bounding box center [74, 122] width 6 height 6
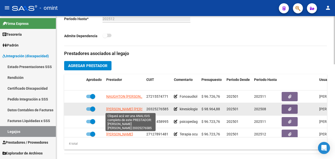
click at [135, 109] on span "RACIGH RINALDI IVAN MATIAS" at bounding box center [133, 109] width 54 height 4
type textarea "20325276585"
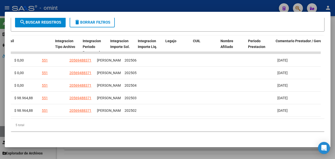
scroll to position [0, 773]
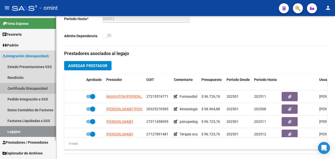
click at [22, 87] on link "Certificado Discapacidad" at bounding box center [28, 88] width 56 height 11
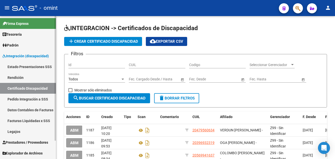
click at [33, 134] on link "Legajos" at bounding box center [28, 131] width 56 height 11
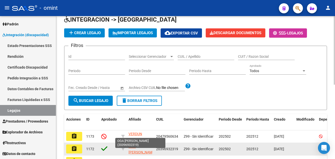
scroll to position [50, 0]
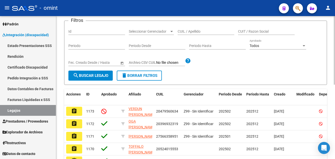
drag, startPoint x: 189, startPoint y: 34, endPoint x: 184, endPoint y: 30, distance: 6.3
click at [184, 30] on input "CUIL / Apellido" at bounding box center [206, 31] width 57 height 4
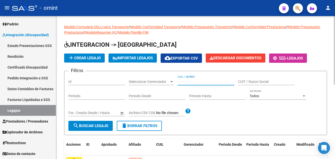
click at [172, 67] on app-list-header "INTEGRACION -> Legajos add Crear Legajo IMPORTAR LEGAJOS cloud_download Exporta…" at bounding box center [195, 88] width 263 height 94
paste input "RIVAS EVA JUANA"
type input "RIVAS EVA JUANA"
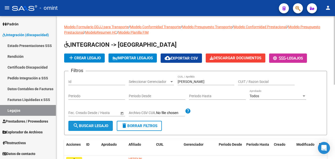
click at [101, 124] on span "search Buscar Legajo" at bounding box center [90, 125] width 35 height 5
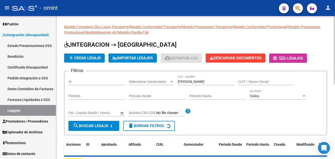
scroll to position [43, 0]
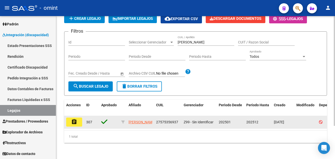
click at [71, 119] on mat-icon "assignment" at bounding box center [74, 122] width 6 height 6
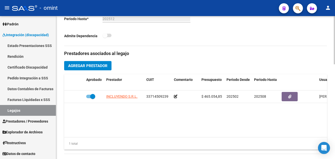
scroll to position [176, 0]
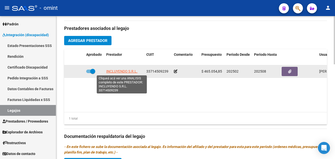
click at [130, 71] on span "INCLUYENDO S.R.L." at bounding box center [121, 71] width 31 height 4
type textarea "33714509239"
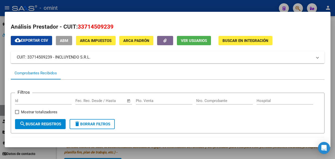
scroll to position [75, 0]
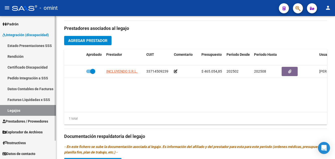
click at [27, 67] on link "Certificado Discapacidad" at bounding box center [28, 67] width 56 height 11
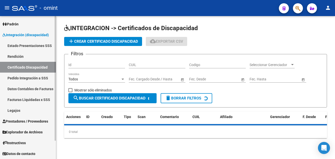
click at [20, 111] on link "Legajos" at bounding box center [28, 110] width 56 height 11
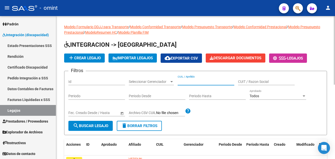
paste input "ROCHA ENCISO ISABELLA"
type input "ROCHA ENCISO ISABELLA"
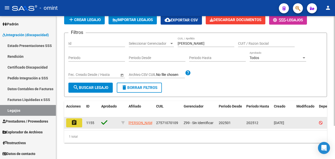
click at [73, 119] on mat-icon "assignment" at bounding box center [74, 122] width 6 height 6
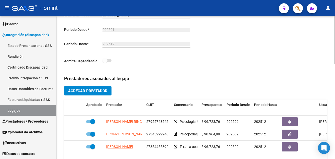
scroll to position [150, 0]
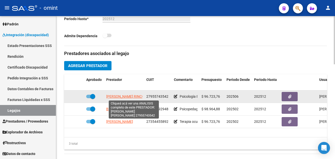
click at [127, 97] on span "SANCHEZ RINCON KAREN LILIANA" at bounding box center [140, 96] width 68 height 4
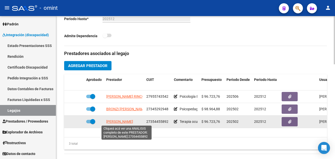
click at [133, 120] on span "DENIS MARIA FLORENCIA" at bounding box center [119, 121] width 27 height 4
type textarea "27354455892"
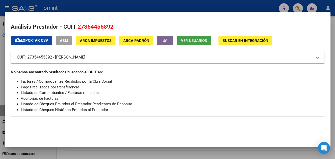
click at [198, 37] on button "Ver Usuarios" at bounding box center [194, 40] width 34 height 9
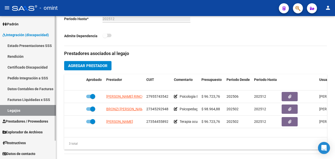
click at [22, 69] on link "Certificado Discapacidad" at bounding box center [28, 67] width 56 height 11
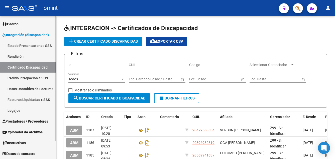
click at [25, 111] on link "Legajos" at bounding box center [28, 110] width 56 height 11
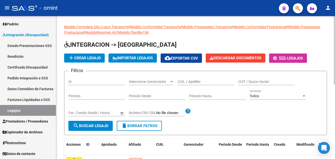
drag, startPoint x: 188, startPoint y: 84, endPoint x: 182, endPoint y: 81, distance: 6.4
click at [182, 81] on input "CUIL / Apellido" at bounding box center [206, 81] width 57 height 4
drag, startPoint x: 182, startPoint y: 84, endPoint x: 181, endPoint y: 81, distance: 3.8
paste input "RODRIGUEZ BLANCO MOISES GABRIE"
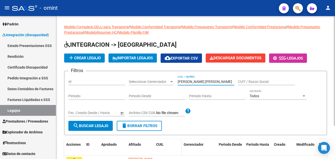
scroll to position [43, 0]
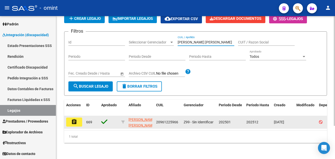
type input "RODRIGUEZ BLANCO MOISES GABRIE"
click at [77, 119] on button "assignment" at bounding box center [74, 121] width 16 height 9
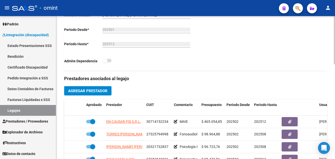
scroll to position [150, 0]
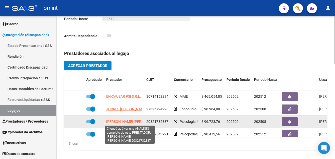
click at [130, 122] on span "GOLDBERG NATANIEL JONAS" at bounding box center [133, 121] width 54 height 4
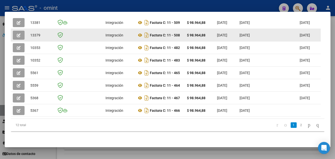
scroll to position [120, 0]
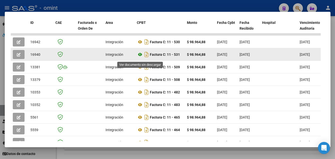
click at [141, 56] on icon at bounding box center [140, 54] width 7 height 6
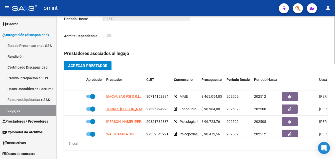
scroll to position [21, 0]
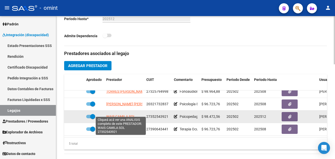
click at [130, 114] on span "WAIS CAMILA SOL" at bounding box center [120, 116] width 29 height 4
type textarea "27352543921"
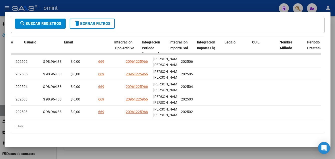
scroll to position [0, 773]
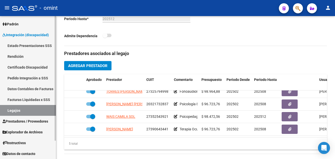
click at [14, 66] on link "Certificado Discapacidad" at bounding box center [28, 67] width 56 height 11
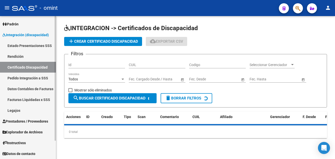
click at [26, 112] on link "Legajos" at bounding box center [28, 110] width 56 height 11
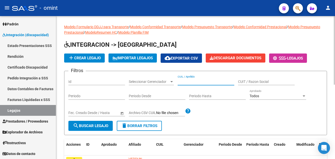
paste input "RODRIGUEZ LAUTARO HERNAN"
type input "RODRIGUEZ LAUTARO HERNAN"
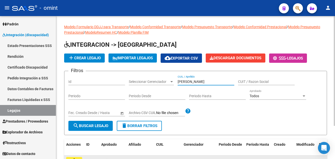
scroll to position [43, 0]
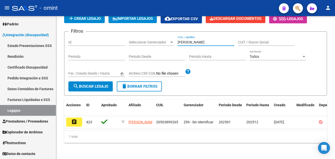
click at [74, 120] on mat-icon "assignment" at bounding box center [74, 122] width 6 height 6
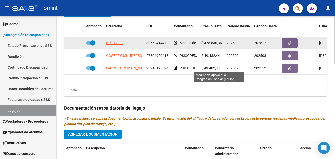
scroll to position [179, 0]
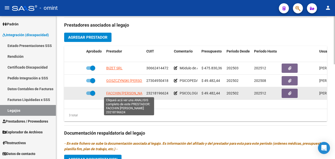
click at [125, 92] on span "FACCHIN SANDRA CATALINA" at bounding box center [127, 93] width 42 height 4
type textarea "23218196624"
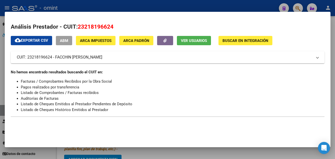
click at [196, 39] on span "Ver Usuarios" at bounding box center [194, 40] width 26 height 5
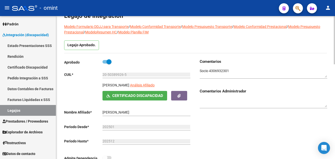
scroll to position [3, 0]
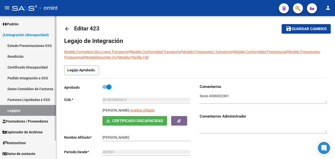
click at [18, 67] on link "Certificado Discapacidad" at bounding box center [28, 67] width 56 height 11
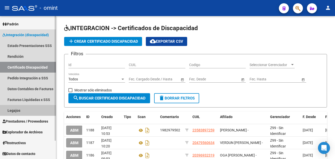
click at [18, 110] on link "Legajos" at bounding box center [28, 110] width 56 height 11
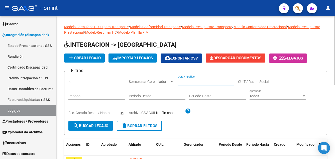
paste input "RODRIGUEZ MATHEO IGN"
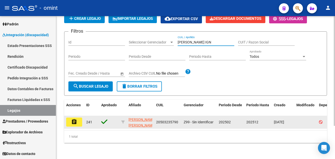
type input "RODRIGUEZ MATHEO IGN"
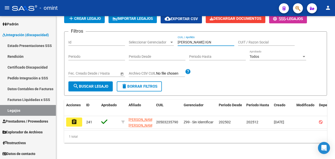
click at [77, 119] on mat-icon "assignment" at bounding box center [74, 122] width 6 height 6
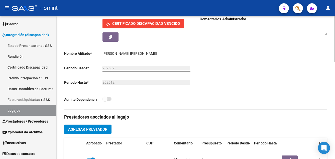
scroll to position [150, 0]
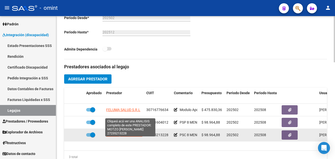
click at [134, 137] on span "MOTZO MARIELA ALEJANDRA" at bounding box center [126, 135] width 40 height 4
type textarea "27235213228"
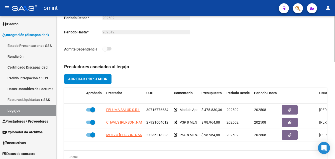
scroll to position [201, 0]
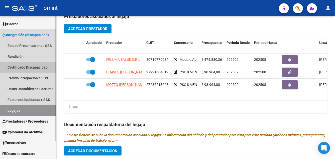
drag, startPoint x: 25, startPoint y: 68, endPoint x: 25, endPoint y: 73, distance: 5.3
click at [25, 67] on link "Certificado Discapacidad" at bounding box center [28, 67] width 56 height 11
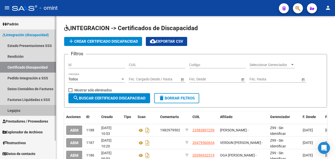
click at [21, 110] on link "Legajos" at bounding box center [28, 110] width 56 height 11
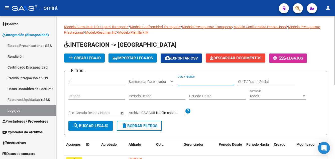
paste input "RODRIGUEZ MEDRANO, SANTINO"
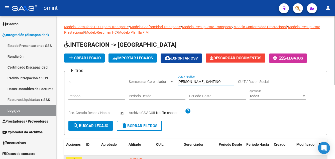
type input "RODRIGUEZ MEDRANO, SANTINO"
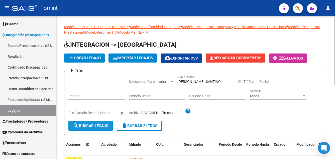
click at [100, 125] on span "search Buscar Legajo" at bounding box center [90, 125] width 35 height 5
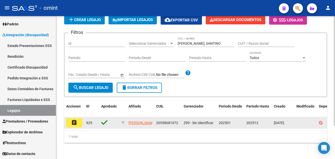
click at [75, 119] on mat-icon "assignment" at bounding box center [74, 122] width 6 height 6
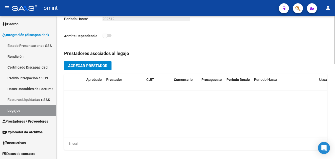
scroll to position [59, 0]
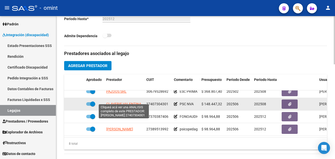
click at [135, 102] on span "CLAVERIE VALENTINA" at bounding box center [123, 104] width 35 height 4
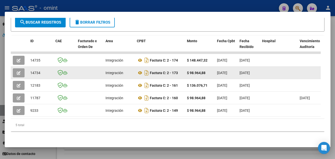
scroll to position [82, 0]
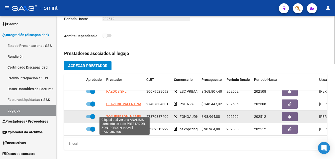
click at [131, 114] on span "ZON JIMENA SOLEDAD" at bounding box center [123, 116] width 35 height 4
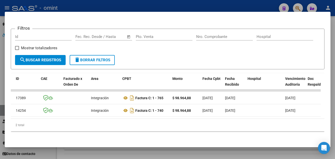
scroll to position [0, 0]
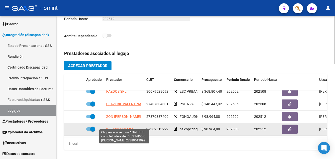
click at [133, 127] on span "GRASA MARIANGELES" at bounding box center [119, 129] width 27 height 4
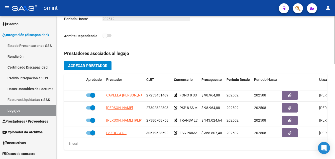
scroll to position [12, 0]
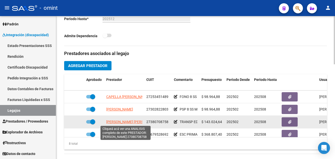
click at [136, 122] on span "GOMEZ REBECA JUDITH" at bounding box center [133, 122] width 54 height 4
type textarea "27380708758"
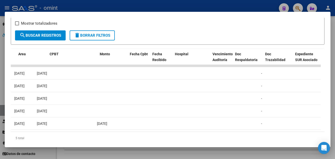
scroll to position [0, 0]
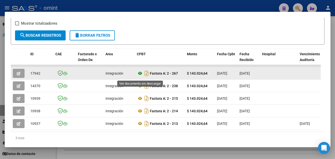
click at [140, 76] on icon at bounding box center [140, 73] width 7 height 6
click at [20, 74] on button "button" at bounding box center [19, 73] width 12 height 9
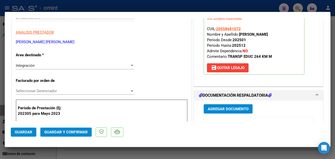
scroll to position [125, 0]
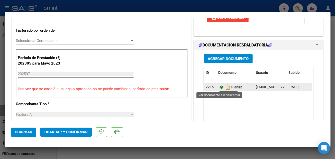
click at [220, 88] on icon at bounding box center [221, 87] width 7 height 6
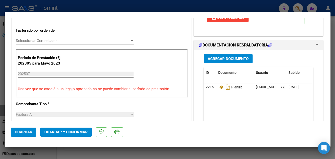
click at [60, 131] on span "Guardar y Confirmar" at bounding box center [65, 132] width 43 height 5
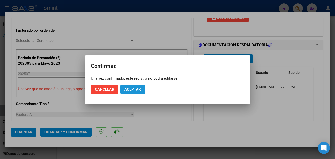
click at [134, 89] on span "Aceptar" at bounding box center [132, 89] width 17 height 5
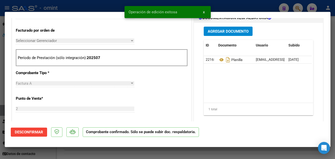
type input "$ 0,00"
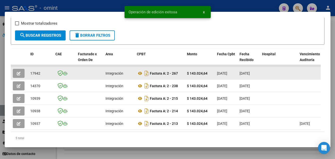
drag, startPoint x: 31, startPoint y: 75, endPoint x: 43, endPoint y: 77, distance: 12.0
click at [43, 76] on div "17942" at bounding box center [40, 73] width 21 height 6
drag, startPoint x: 43, startPoint y: 77, endPoint x: 38, endPoint y: 76, distance: 4.4
copy span "17942"
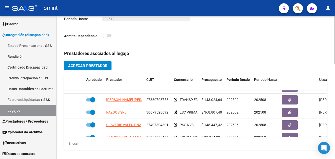
scroll to position [36, 0]
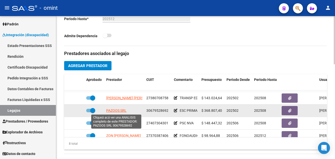
click at [119, 111] on span "PAZOOS SRL" at bounding box center [116, 110] width 20 height 4
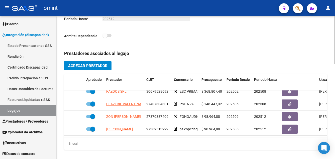
scroll to position [59, 0]
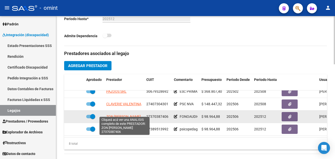
click at [129, 114] on span "ZON JIMENA SOLEDAD" at bounding box center [123, 116] width 35 height 4
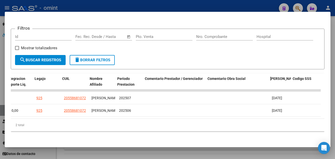
scroll to position [0, 773]
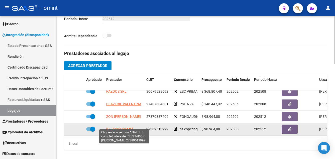
click at [133, 127] on span "GRASA MARIANGELES" at bounding box center [119, 129] width 27 height 4
type textarea "27389513992"
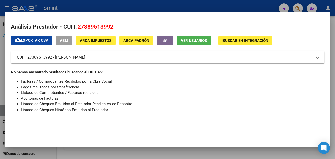
click at [185, 39] on span "Ver Usuarios" at bounding box center [194, 40] width 26 height 5
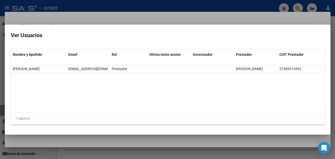
click at [168, 82] on datatable-body "MARIANGELES GRASA lic.grasamariangeles@gmail.com Prestador GRASA MARIANGELES 27…" at bounding box center [168, 88] width 314 height 47
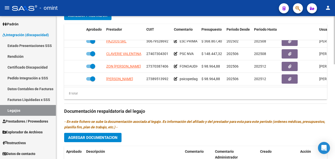
scroll to position [251, 0]
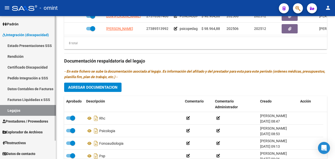
click at [21, 67] on link "Certificado Discapacidad" at bounding box center [28, 67] width 56 height 11
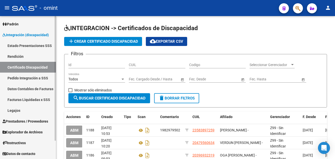
click at [20, 113] on link "Legajos" at bounding box center [28, 110] width 56 height 11
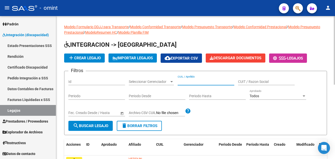
paste input "RODRIGUEZ O. VALENTI"
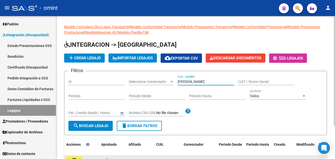
type input "RODRIGUEZ O. VALENTI"
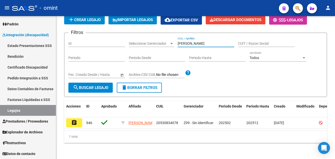
click at [74, 119] on mat-icon "assignment" at bounding box center [74, 122] width 6 height 6
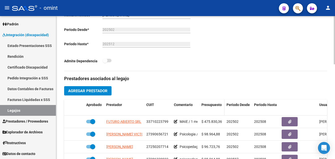
scroll to position [150, 0]
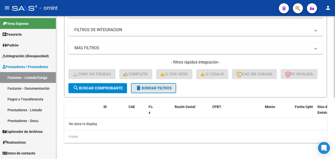
click at [157, 88] on span "delete Borrar Filtros" at bounding box center [154, 88] width 36 height 5
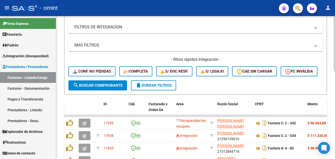
scroll to position [107, 0]
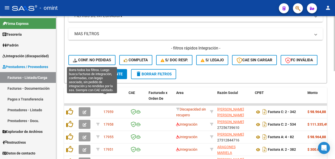
click at [101, 60] on span "Conf. no pedidas" at bounding box center [92, 60] width 38 height 5
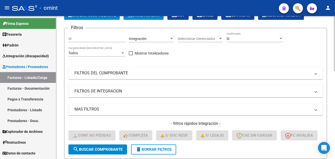
scroll to position [7, 0]
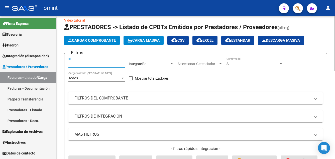
paste input "17941"
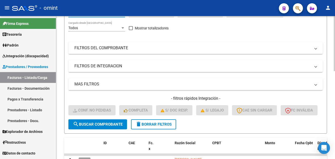
scroll to position [107, 0]
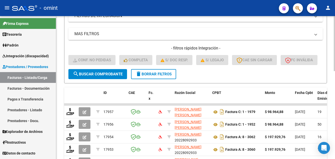
type input "17941"
click at [106, 76] on span "search Buscar Comprobante" at bounding box center [98, 74] width 50 height 5
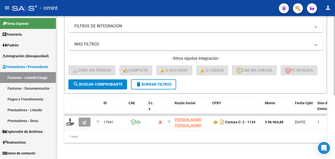
scroll to position [114, 0]
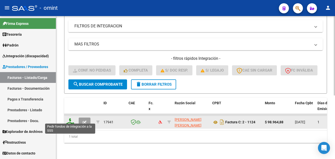
click at [69, 120] on icon at bounding box center [70, 121] width 8 height 7
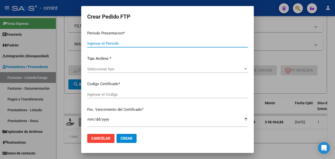
type input "202507"
type input "$ 98.964,88"
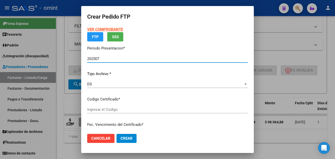
type input "366475302"
type input "2026-01-30"
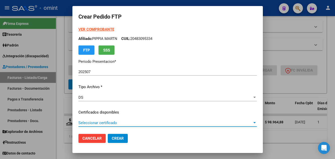
click at [158, 122] on span "Seleccionar certificado" at bounding box center [165, 122] width 174 height 5
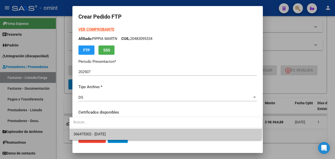
click at [163, 133] on span "366475302 - 2026-01-30" at bounding box center [165, 133] width 185 height 11
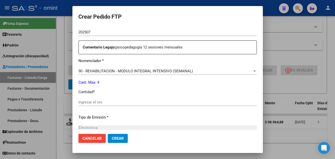
scroll to position [201, 0]
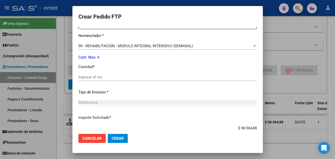
click at [103, 79] on input "Ingresar el nro" at bounding box center [167, 77] width 179 height 5
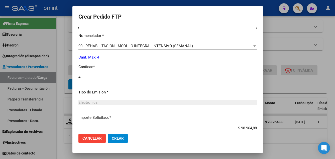
scroll to position [233, 0]
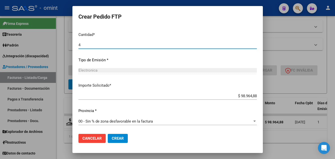
type input "4"
click at [115, 139] on span "Crear" at bounding box center [118, 138] width 12 height 5
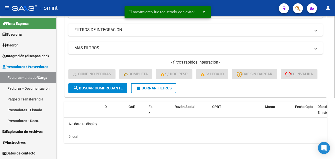
scroll to position [107, 0]
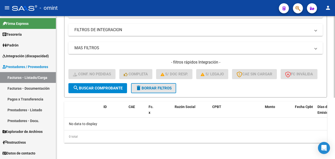
click at [153, 88] on span "delete Borrar Filtros" at bounding box center [154, 88] width 36 height 5
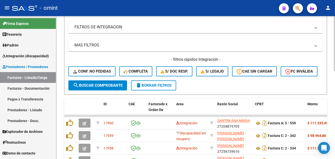
scroll to position [107, 0]
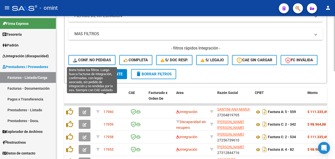
click at [98, 60] on span "Conf. no pedidas" at bounding box center [92, 60] width 38 height 5
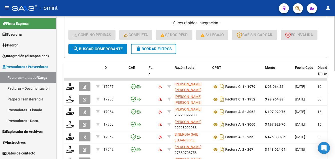
scroll to position [32, 0]
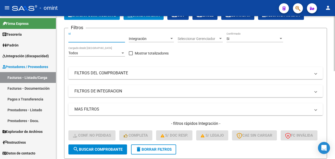
paste input "17942"
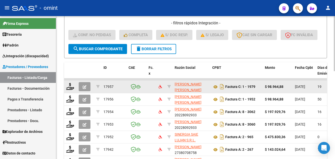
scroll to position [157, 0]
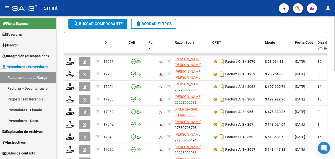
type input "17942"
click at [103, 26] on span "search Buscar Comprobante" at bounding box center [98, 24] width 50 height 5
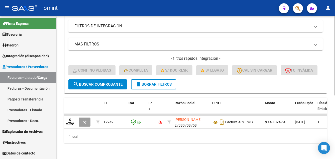
scroll to position [114, 0]
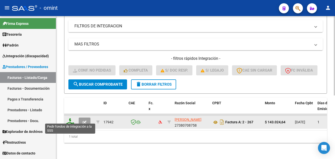
click at [68, 120] on icon at bounding box center [70, 121] width 8 height 7
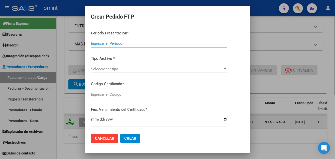
type input "202507"
type input "$ 143.024,64"
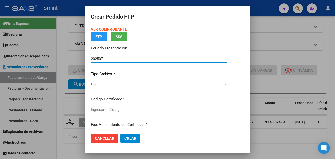
type input "619686153"
type input "2026-06-20"
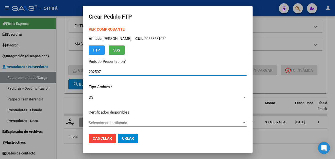
click at [125, 123] on span "Seleccionar certificado" at bounding box center [165, 122] width 153 height 5
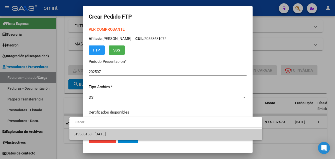
click at [132, 134] on span "619686153 - 2026-06-20" at bounding box center [165, 133] width 185 height 11
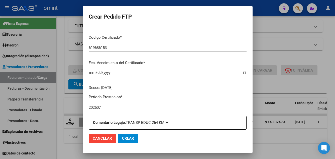
scroll to position [176, 0]
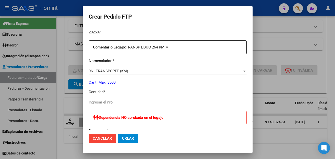
click at [100, 102] on input "Ingresar el nro" at bounding box center [168, 102] width 158 height 5
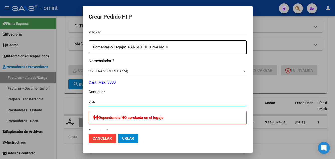
type input "264"
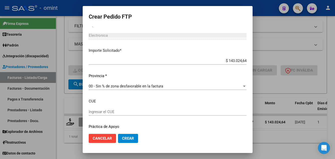
scroll to position [317, 0]
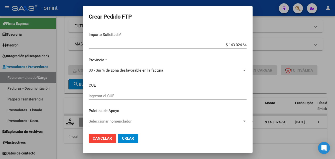
click at [122, 138] on span "Crear" at bounding box center [128, 138] width 12 height 5
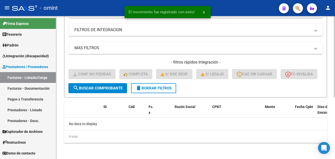
scroll to position [107, 0]
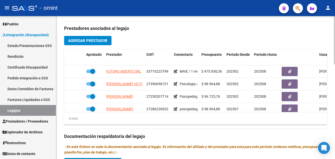
scroll to position [34, 0]
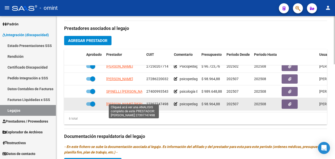
click at [130, 102] on span "[PERSON_NAME] [PERSON_NAME]" at bounding box center [133, 104] width 54 height 4
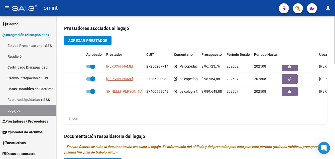
scroll to position [0, 0]
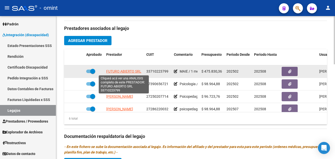
click at [129, 70] on span "FUTURO ABIERTO SRL" at bounding box center [123, 71] width 35 height 4
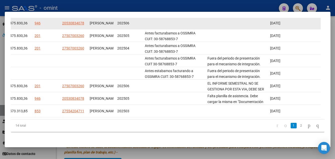
scroll to position [114, 0]
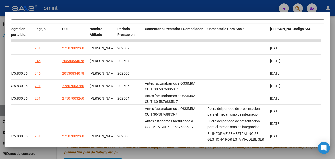
click at [190, 4] on div at bounding box center [167, 79] width 335 height 159
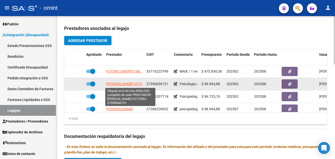
click at [132, 84] on span "[PERSON_NAME] VICTORIA" at bounding box center [127, 84] width 43 height 4
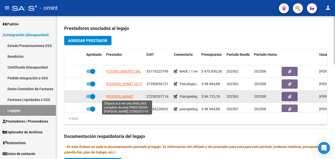
click at [133, 95] on span "[PERSON_NAME]" at bounding box center [119, 96] width 27 height 4
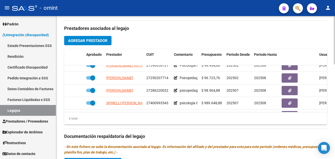
scroll to position [22, 0]
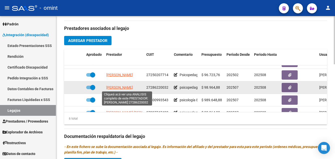
click at [133, 88] on span "[PERSON_NAME]" at bounding box center [119, 87] width 27 height 4
type textarea "27286220032"
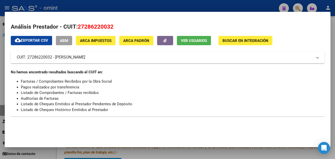
click at [194, 39] on span "Ver Usuarios" at bounding box center [194, 40] width 26 height 5
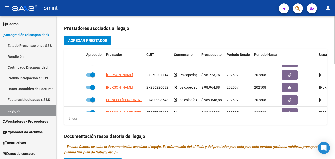
scroll to position [34, 0]
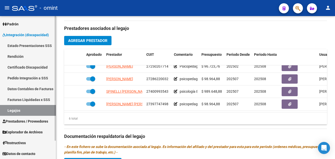
click at [22, 66] on link "Certificado Discapacidad" at bounding box center [28, 67] width 56 height 11
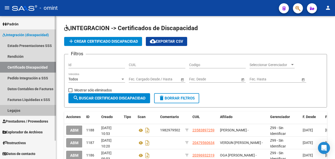
click at [21, 110] on link "Legajos" at bounding box center [28, 110] width 56 height 11
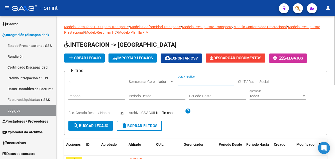
paste input "[PERSON_NAME] TH"
type input "[PERSON_NAME] TH"
click at [103, 126] on span "search Buscar Legajo" at bounding box center [90, 125] width 35 height 5
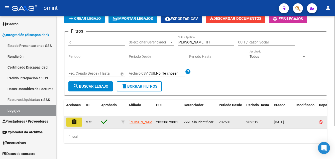
click at [74, 119] on mat-icon "assignment" at bounding box center [74, 122] width 6 height 6
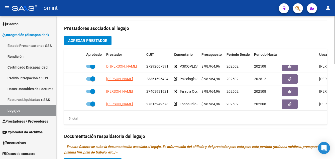
scroll to position [21, 0]
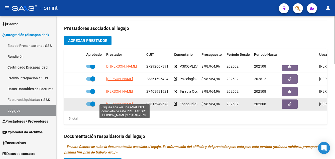
click at [133, 102] on span "[PERSON_NAME]" at bounding box center [119, 104] width 27 height 4
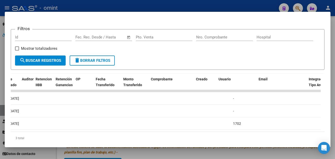
scroll to position [0, 773]
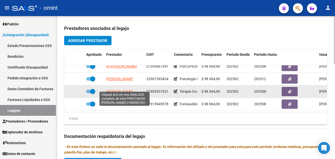
click at [133, 89] on span "[PERSON_NAME]" at bounding box center [119, 91] width 27 height 4
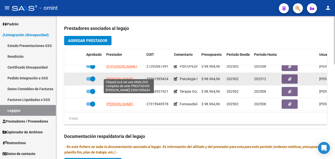
click at [133, 77] on span "[PERSON_NAME]" at bounding box center [119, 79] width 27 height 4
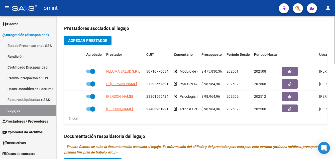
scroll to position [1, 0]
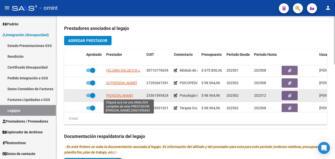
click at [133, 95] on span "[PERSON_NAME]" at bounding box center [119, 95] width 27 height 4
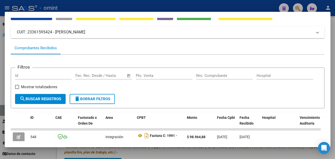
scroll to position [57, 0]
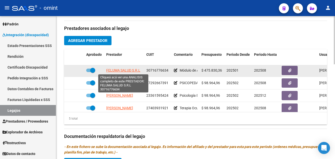
click at [122, 71] on span "FELUMA SALUD S.R.L" at bounding box center [123, 70] width 34 height 4
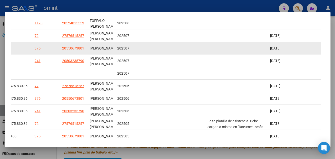
scroll to position [114, 0]
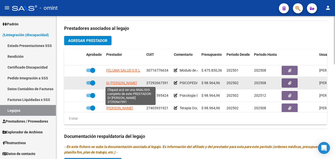
click at [128, 82] on span "DI [PERSON_NAME]" at bounding box center [121, 83] width 31 height 4
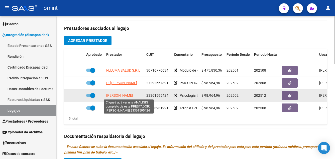
click at [125, 96] on span "[PERSON_NAME]" at bounding box center [119, 95] width 27 height 4
type textarea "23361595424"
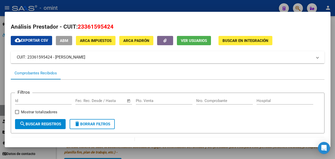
scroll to position [57, 0]
